Goal: Check status: Check status

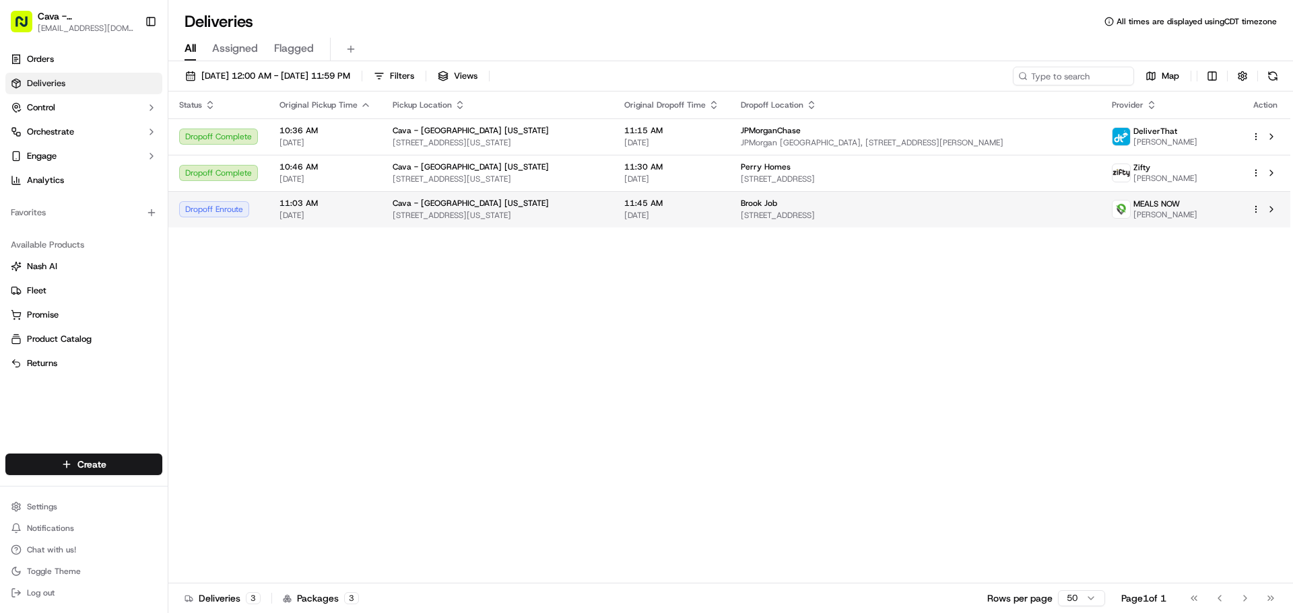
click at [730, 206] on td "11:45 AM [DATE]" at bounding box center [671, 209] width 116 height 36
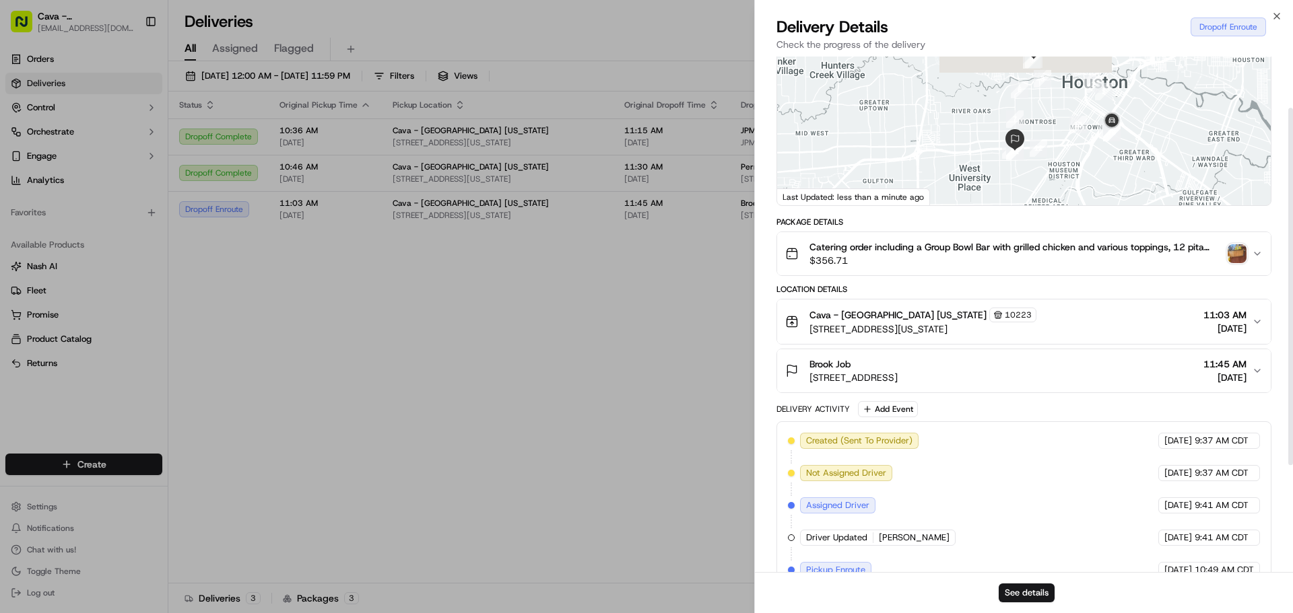
scroll to position [228, 0]
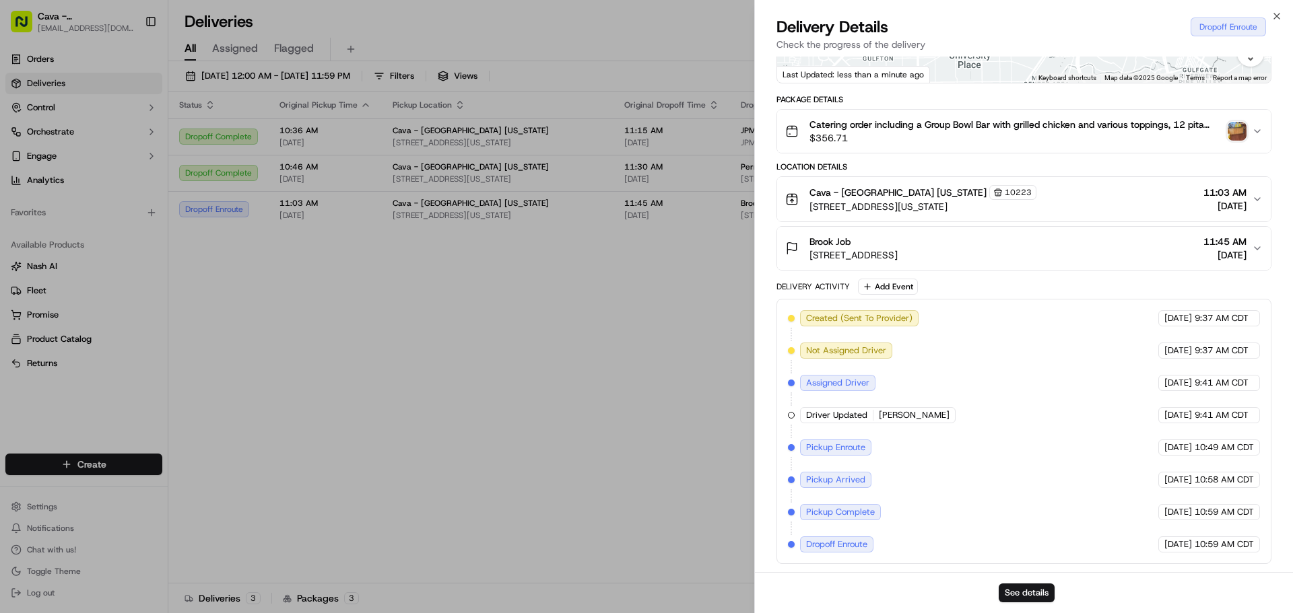
click at [1073, 535] on div "Created (Sent To Provider) MEALS NOW 09/16/2025 9:37 AM CDT Not Assigned Driver…" at bounding box center [1024, 431] width 472 height 242
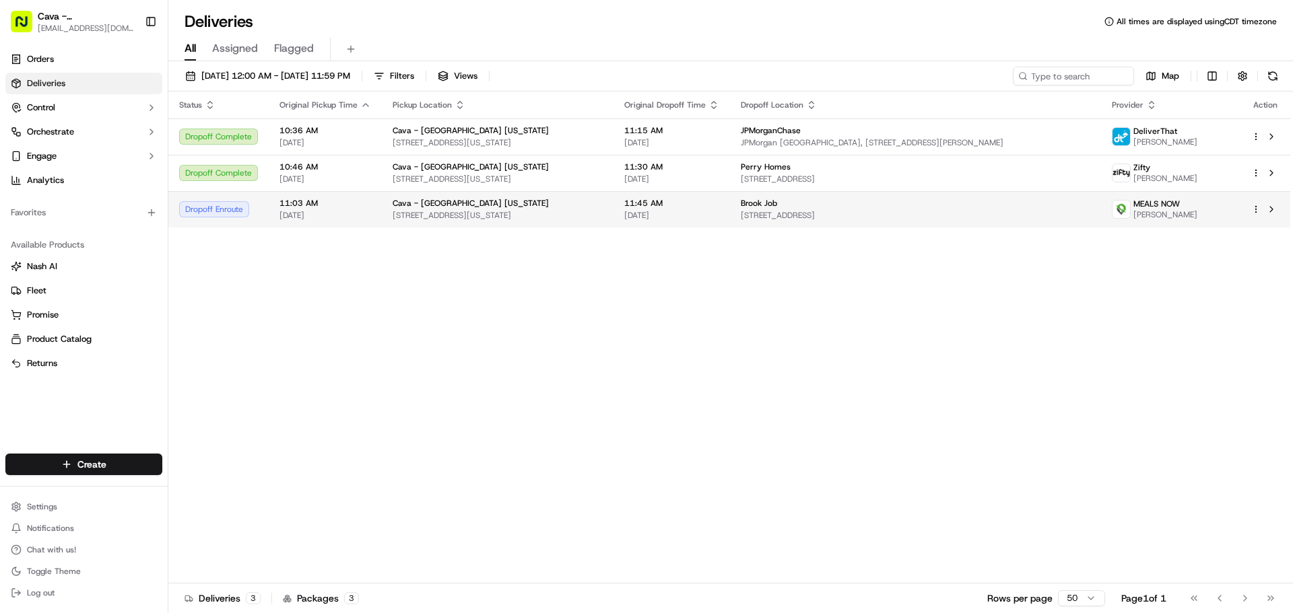
click at [356, 211] on span "[DATE]" at bounding box center [325, 215] width 92 height 11
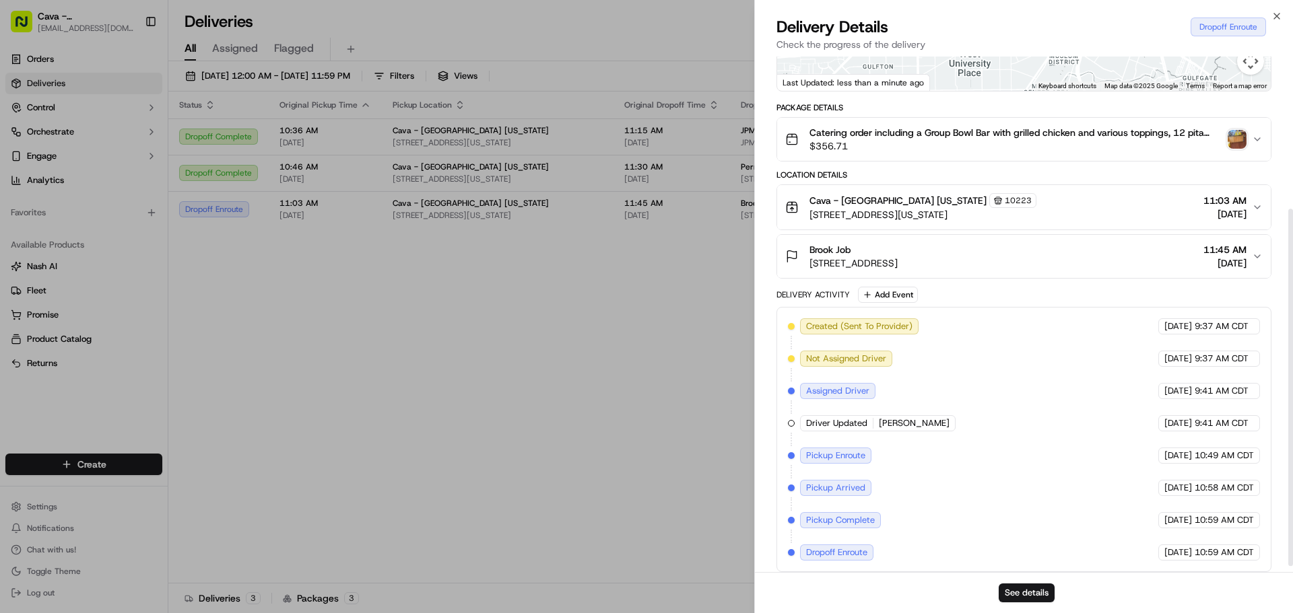
scroll to position [228, 0]
